Goal: Check status: Check status

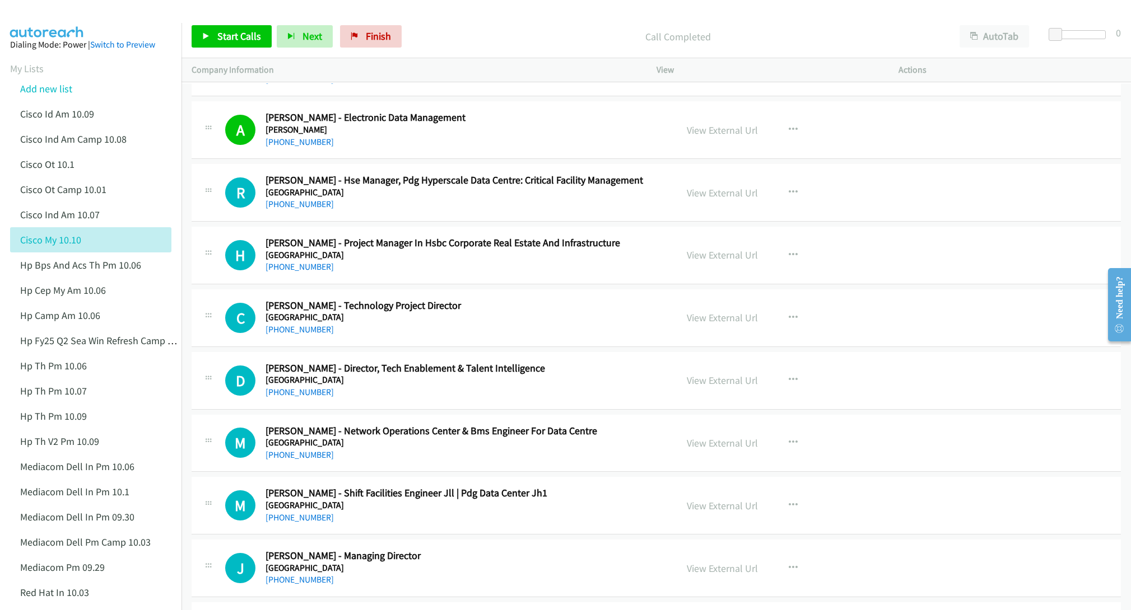
scroll to position [3360, 0]
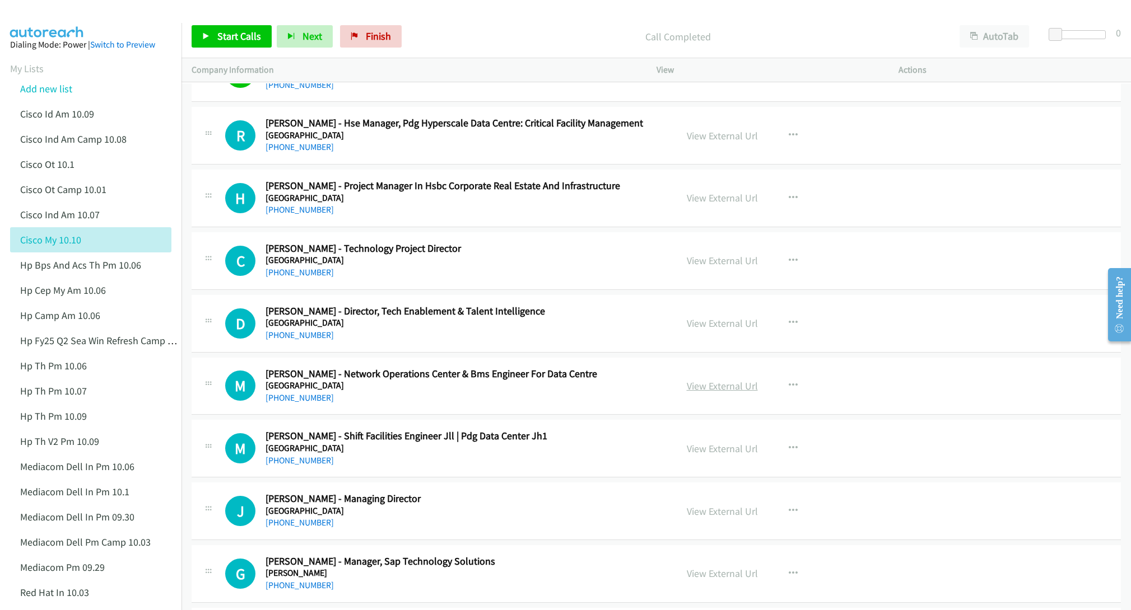
click at [698, 393] on link "View External Url" at bounding box center [722, 386] width 71 height 13
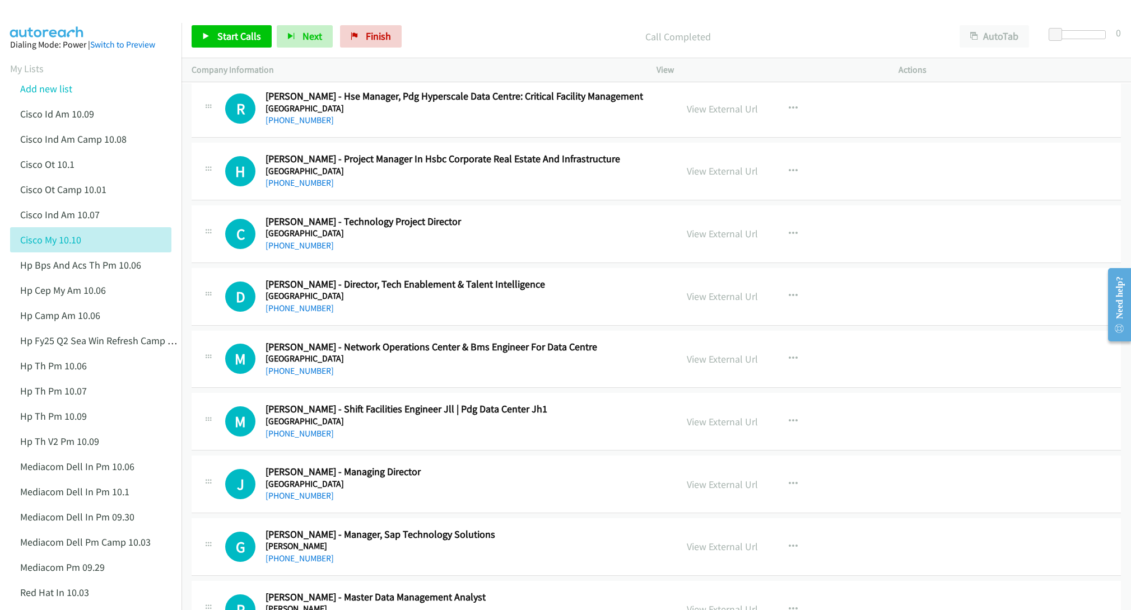
scroll to position [3444, 0]
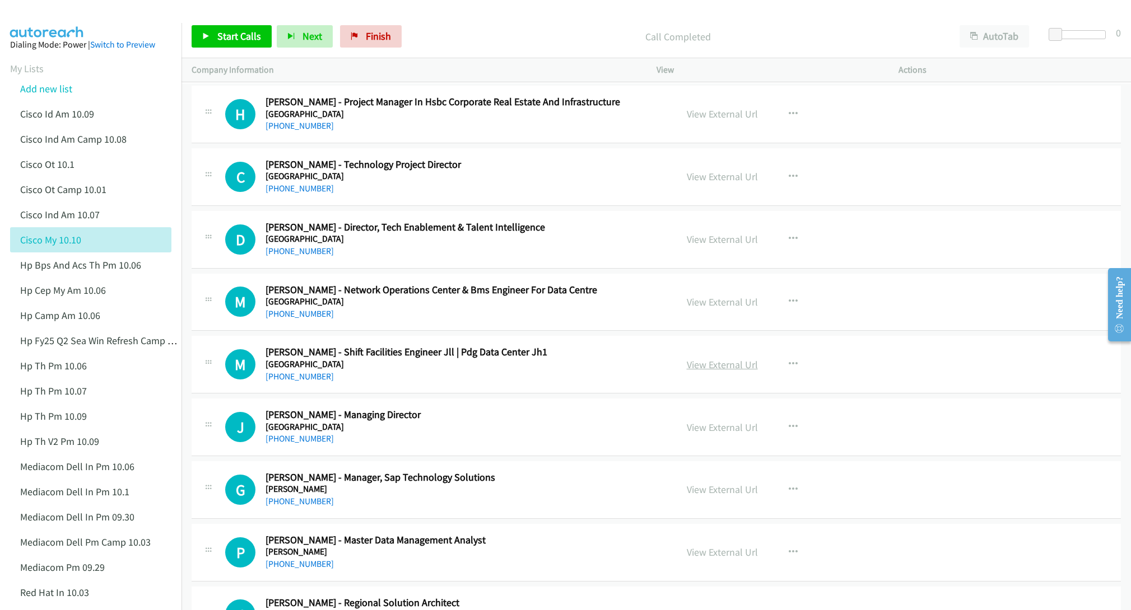
click at [696, 371] on link "View External Url" at bounding box center [722, 364] width 71 height 13
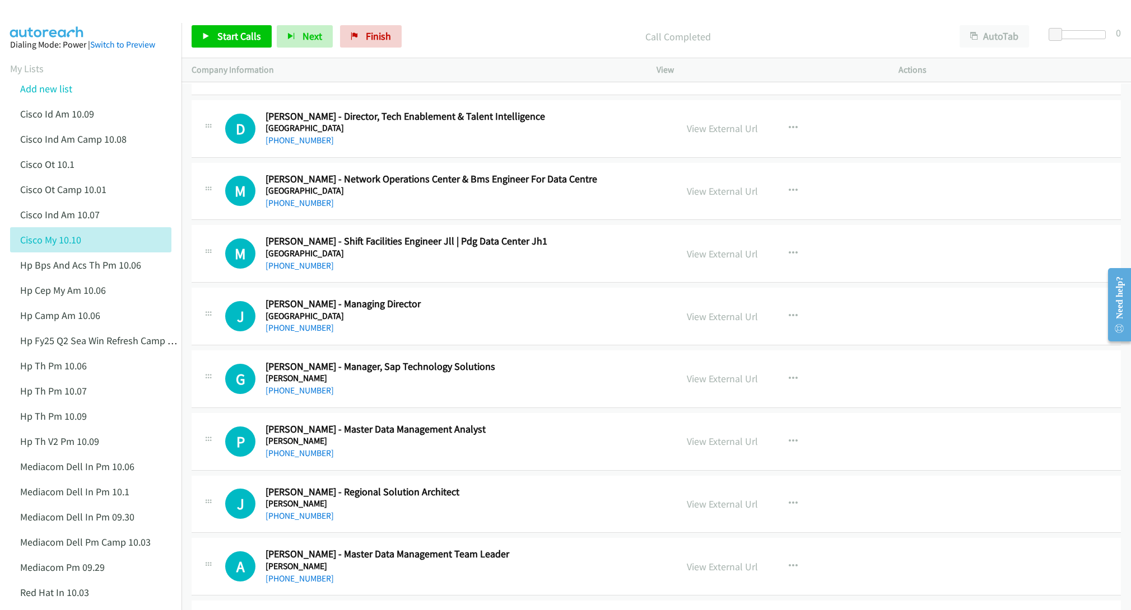
scroll to position [3612, 0]
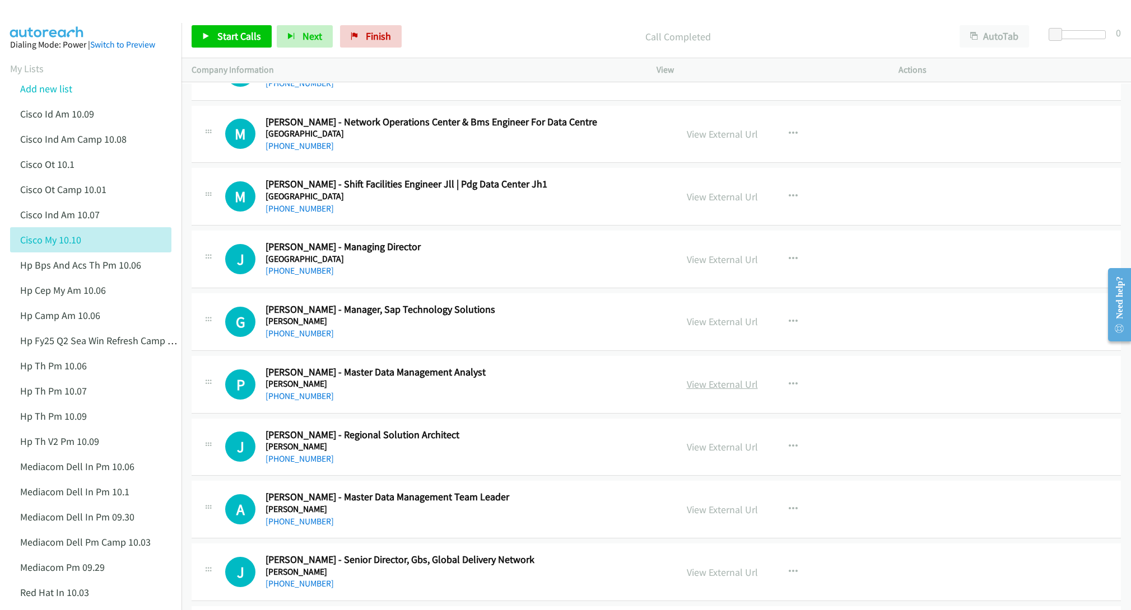
click at [712, 391] on link "View External Url" at bounding box center [722, 384] width 71 height 13
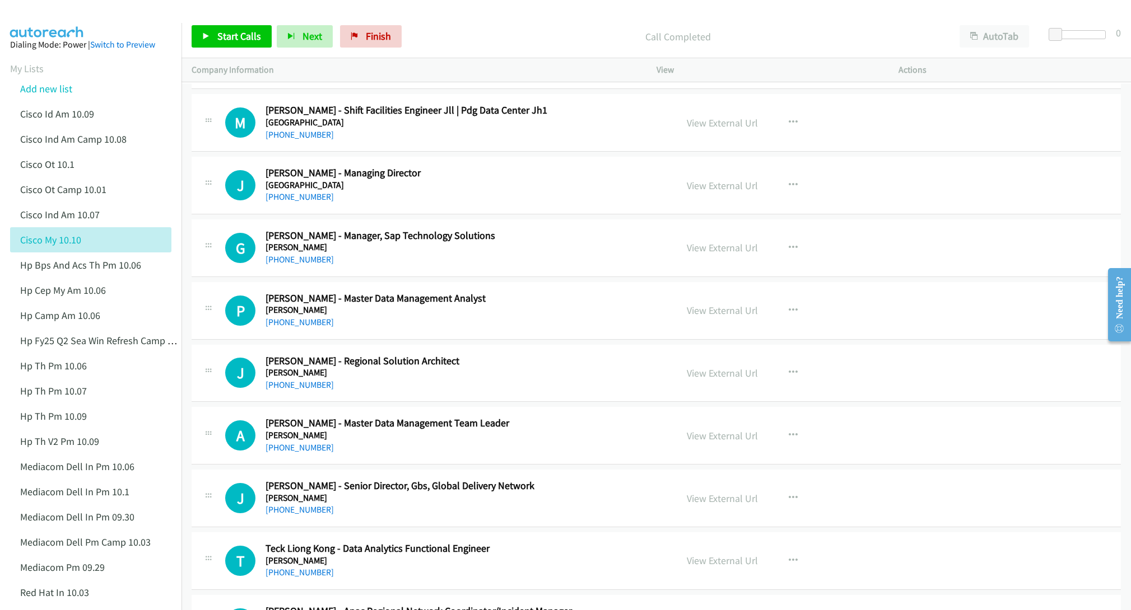
scroll to position [3696, 0]
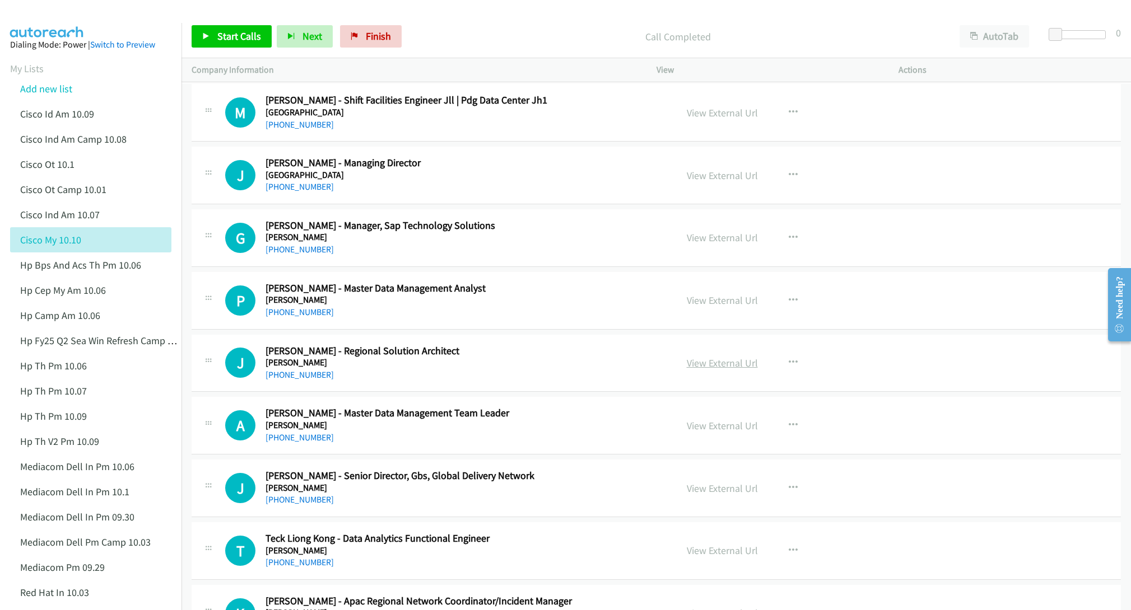
click at [718, 370] on link "View External Url" at bounding box center [722, 363] width 71 height 13
click at [699, 432] on link "View External Url" at bounding box center [722, 425] width 71 height 13
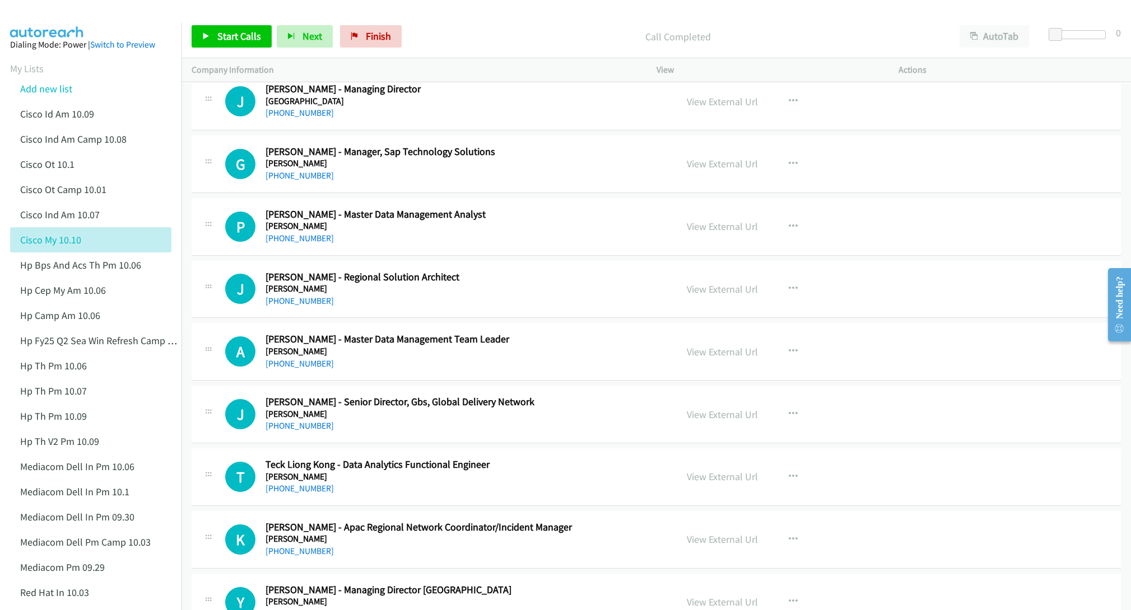
scroll to position [3780, 0]
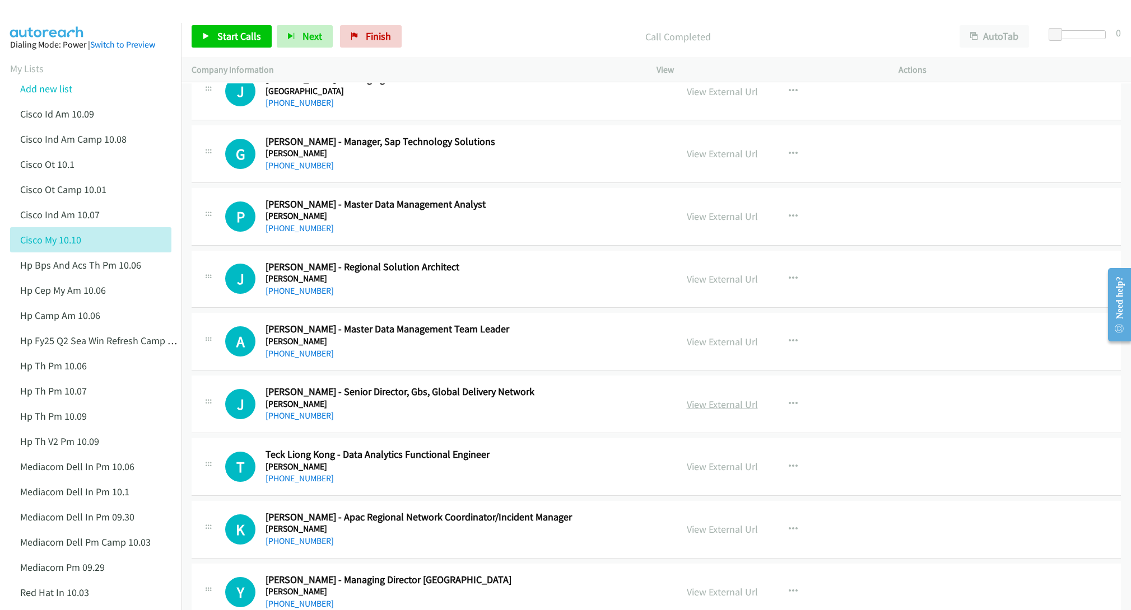
click at [736, 411] on link "View External Url" at bounding box center [722, 404] width 71 height 13
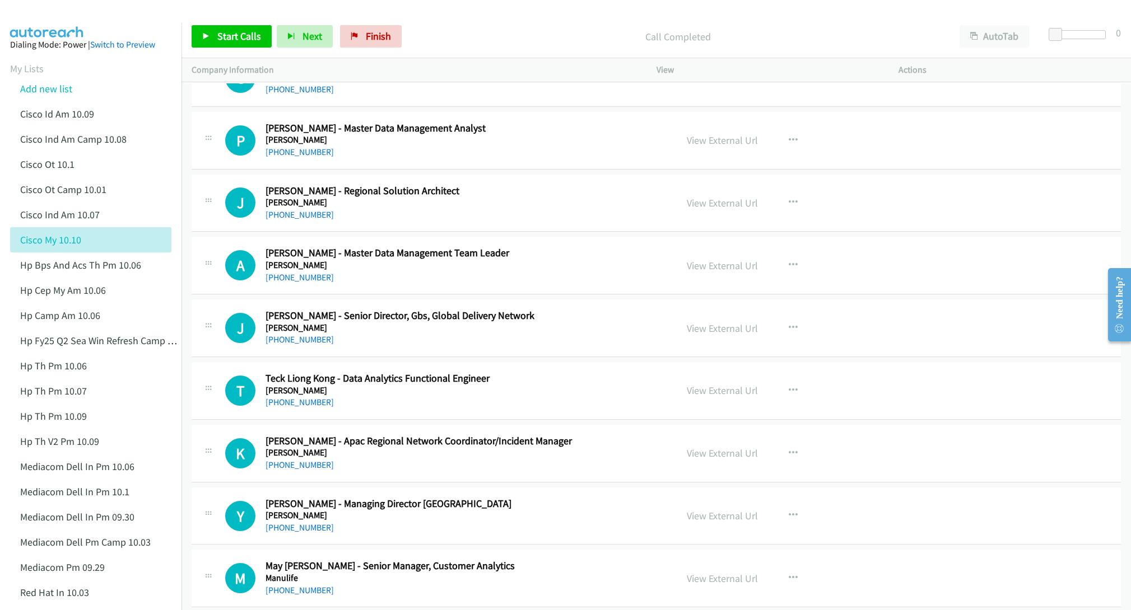
scroll to position [3864, 0]
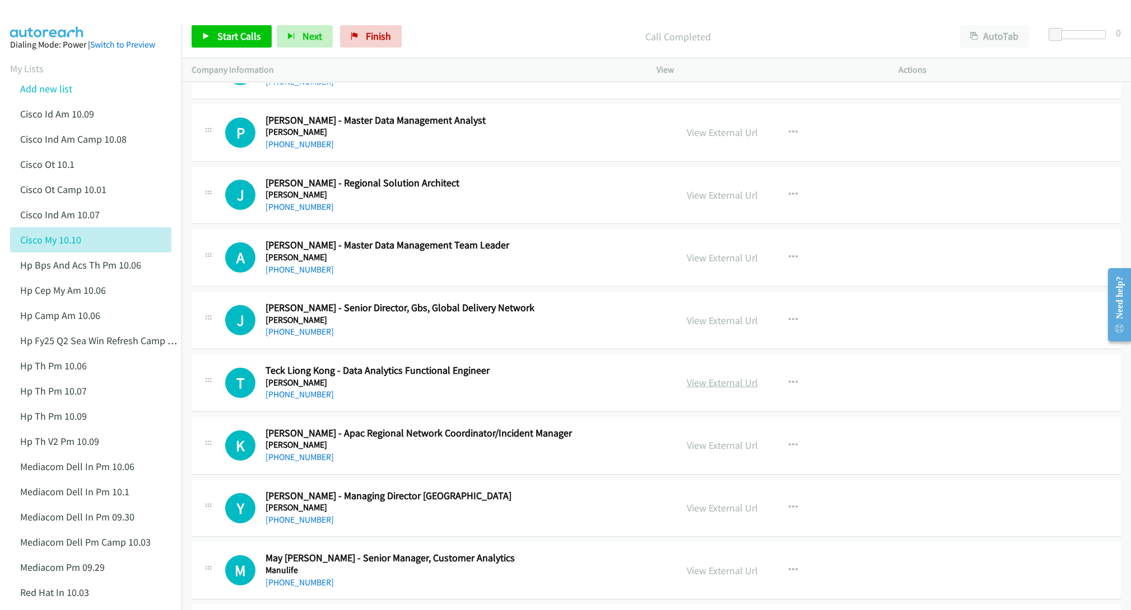
click at [708, 389] on link "View External Url" at bounding box center [722, 382] width 71 height 13
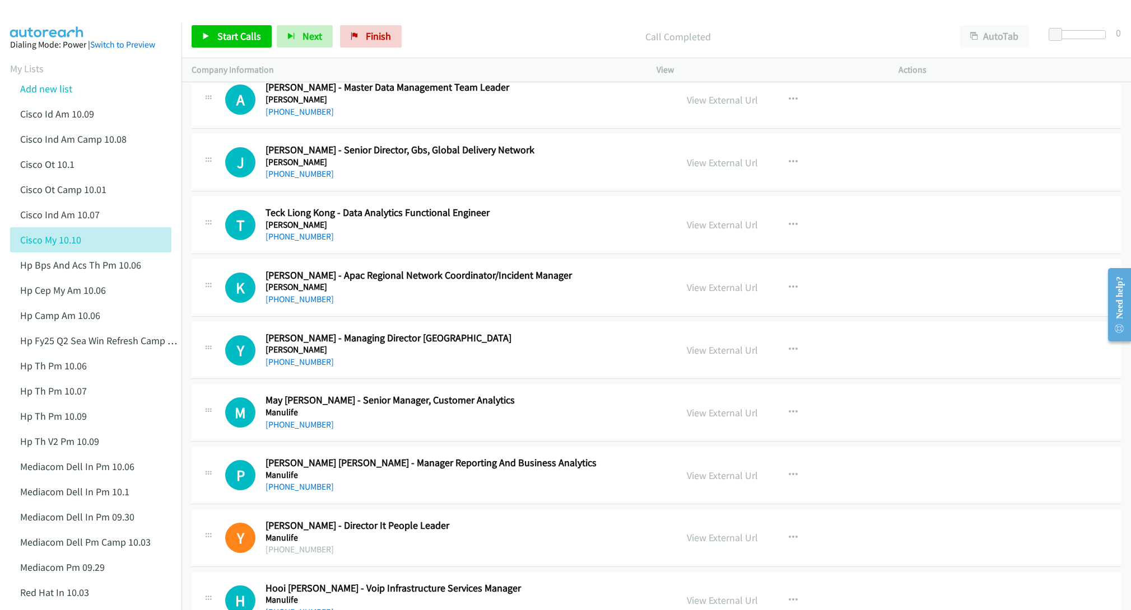
scroll to position [4032, 0]
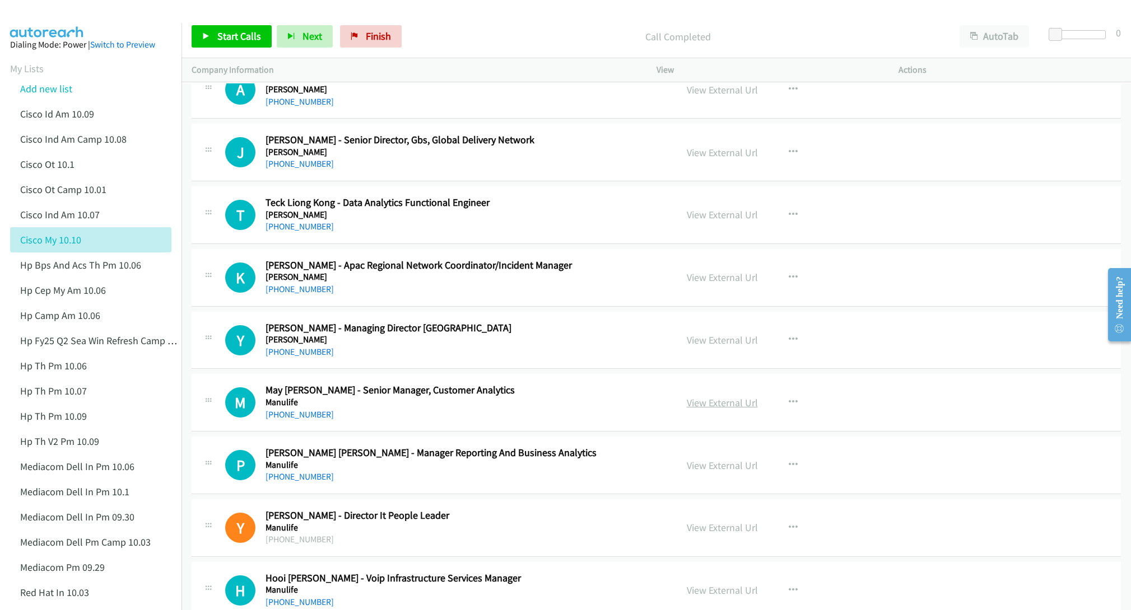
click at [707, 409] on link "View External Url" at bounding box center [722, 403] width 71 height 13
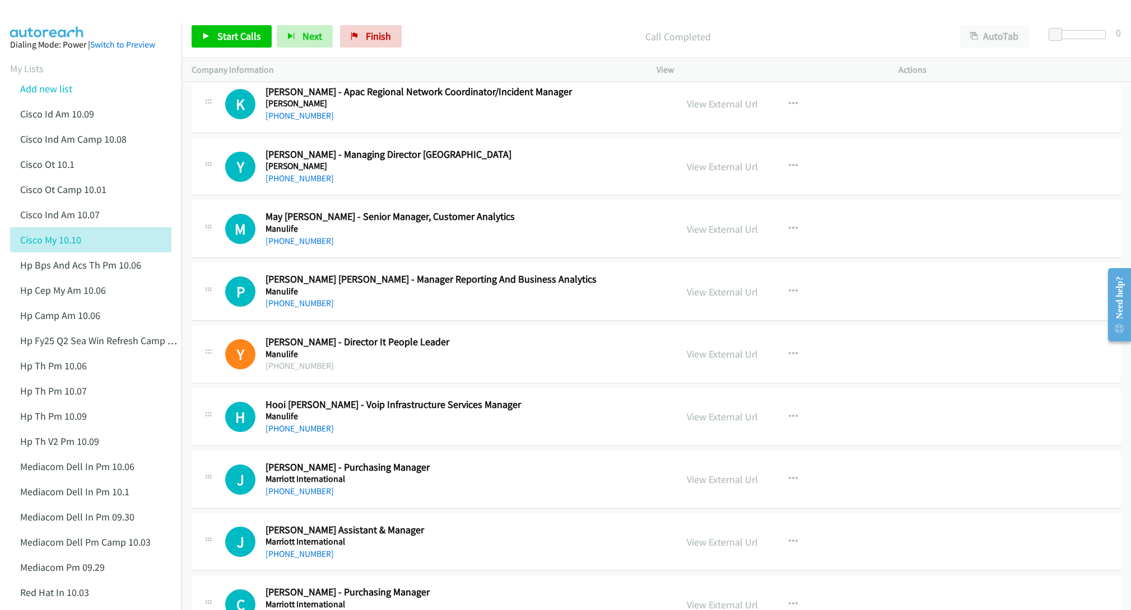
scroll to position [4284, 0]
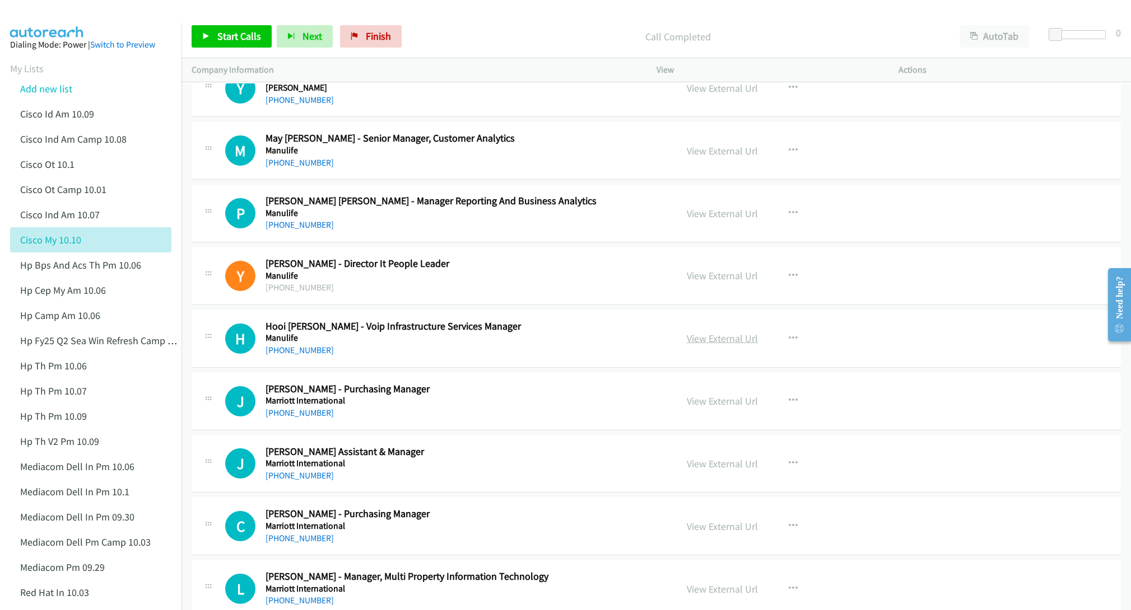
click at [722, 345] on link "View External Url" at bounding box center [722, 338] width 71 height 13
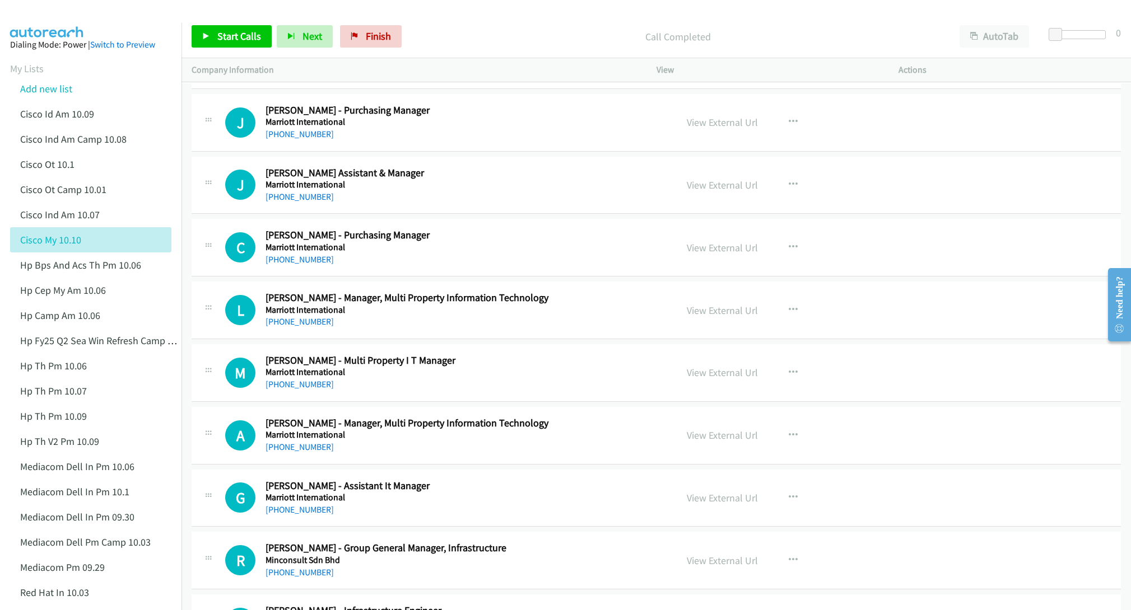
scroll to position [4620, 0]
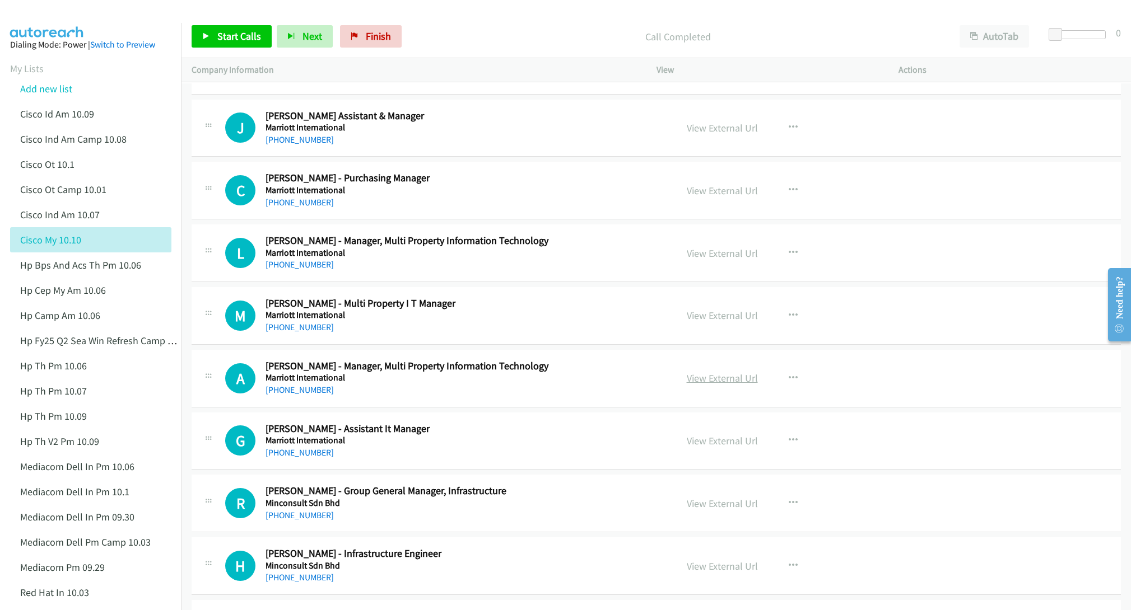
click at [711, 385] on link "View External Url" at bounding box center [722, 378] width 71 height 13
click at [702, 447] on link "View External Url" at bounding box center [722, 441] width 71 height 13
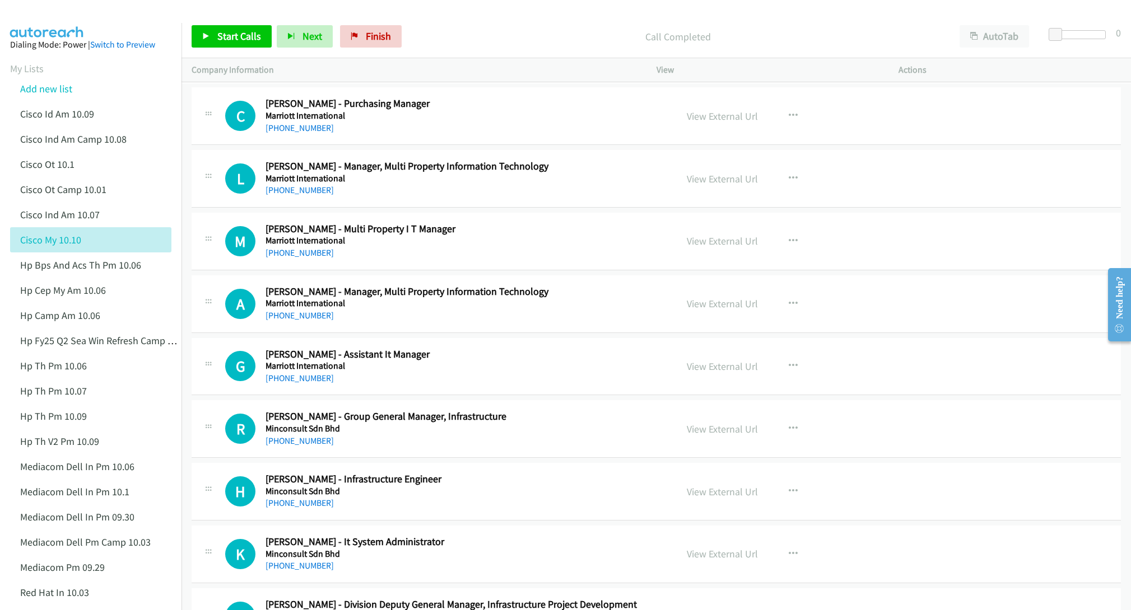
scroll to position [4704, 0]
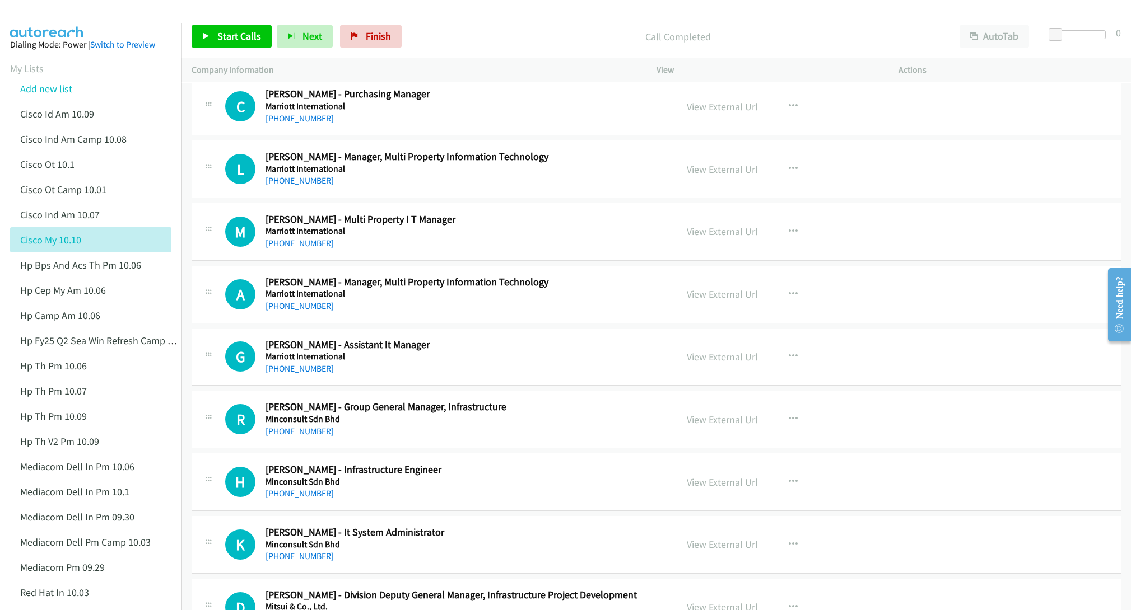
click at [699, 426] on link "View External Url" at bounding box center [722, 419] width 71 height 13
click at [702, 489] on link "View External Url" at bounding box center [722, 482] width 71 height 13
click at [707, 551] on link "View External Url" at bounding box center [722, 544] width 71 height 13
